Goal: Information Seeking & Learning: Find contact information

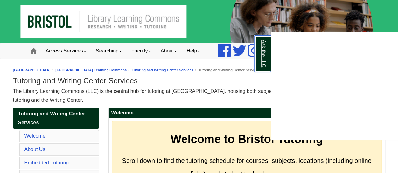
click at [260, 52] on link "Ask the LLC" at bounding box center [263, 53] width 17 height 37
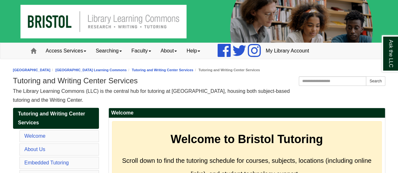
click at [296, 102] on div "The Library Learning Commons (LLC) is the central hub for tutoring at [GEOGRAPH…" at bounding box center [199, 96] width 372 height 18
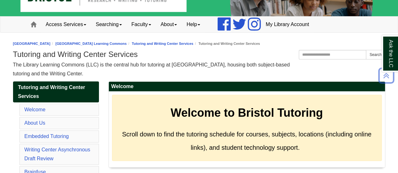
scroll to position [25, 0]
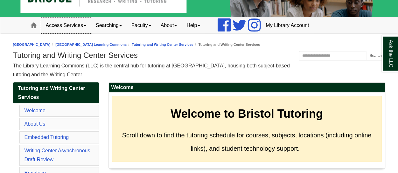
click at [67, 25] on link "Access Services" at bounding box center [66, 26] width 50 height 16
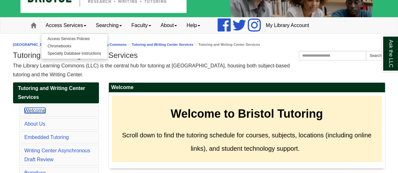
click at [35, 109] on link "Welcome" at bounding box center [35, 110] width 21 height 5
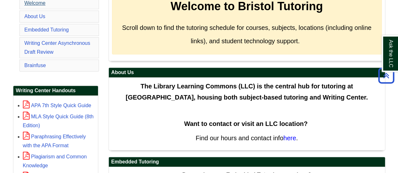
scroll to position [171, 0]
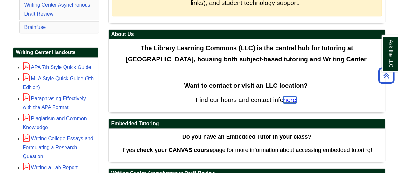
click at [291, 101] on span "here" at bounding box center [290, 99] width 13 height 7
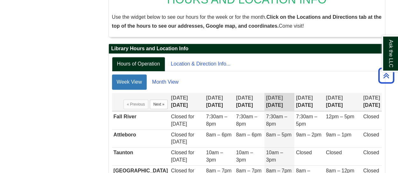
scroll to position [127, 0]
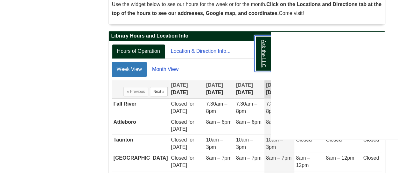
click at [260, 56] on link "Ask the LLC" at bounding box center [263, 53] width 17 height 37
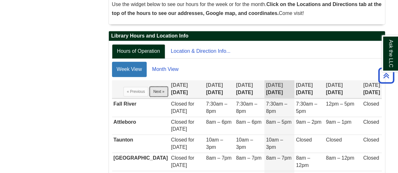
click at [151, 93] on button "Next »" at bounding box center [159, 92] width 18 height 10
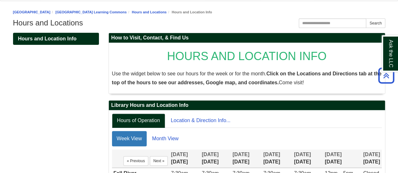
scroll to position [0, 0]
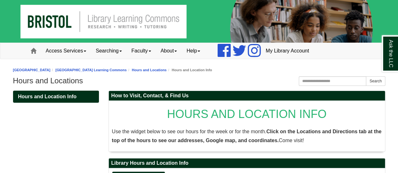
click at [39, 27] on img at bounding box center [199, 21] width 398 height 43
